Goal: Book appointment/travel/reservation

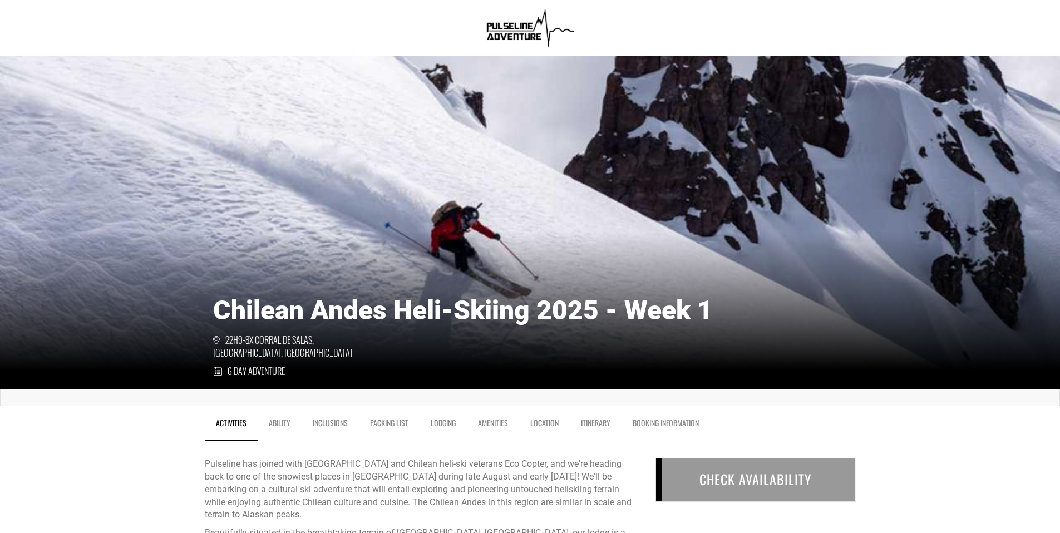
scroll to position [278, 0]
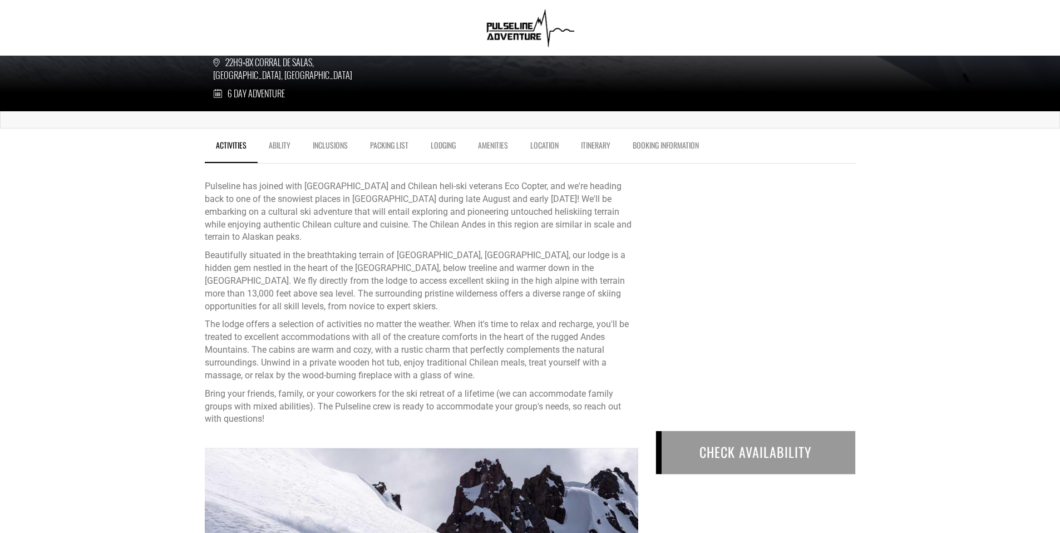
click at [763, 449] on div "CHECK AVAILABILITY" at bounding box center [755, 453] width 200 height 44
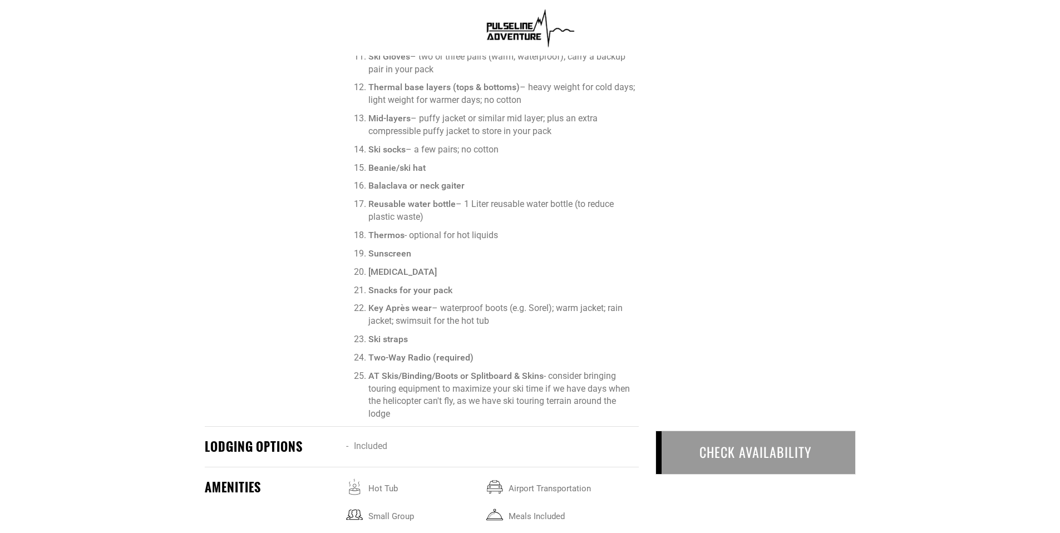
scroll to position [0, 0]
